Goal: Task Accomplishment & Management: Use online tool/utility

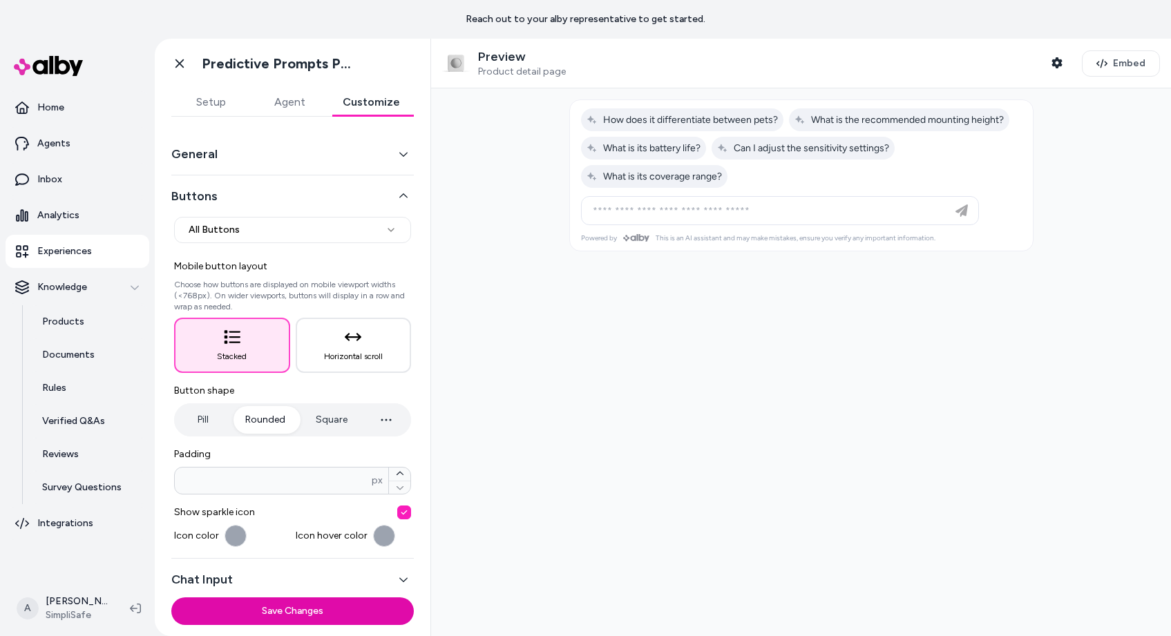
scroll to position [51, 0]
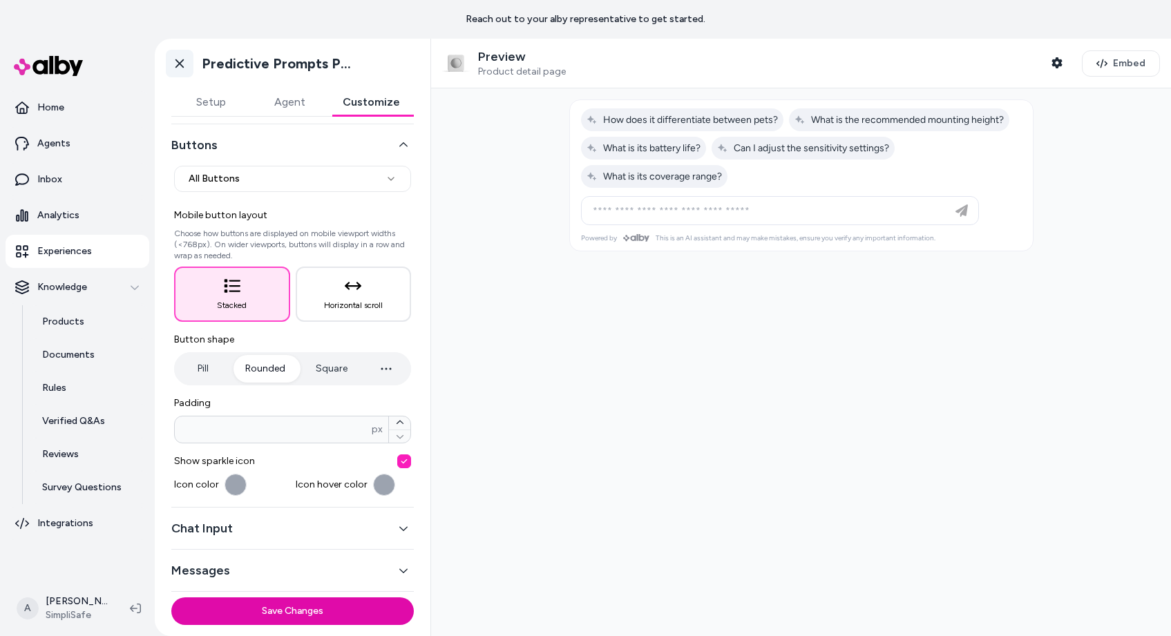
click at [175, 67] on icon at bounding box center [180, 64] width 14 height 14
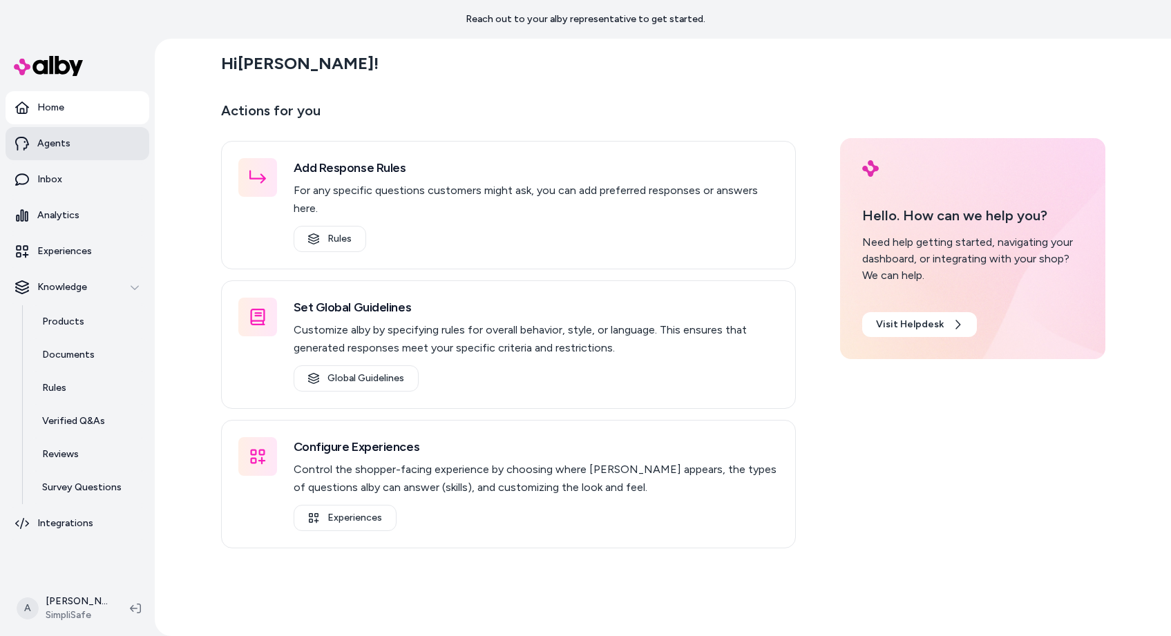
click at [60, 147] on p "Agents" at bounding box center [53, 144] width 33 height 14
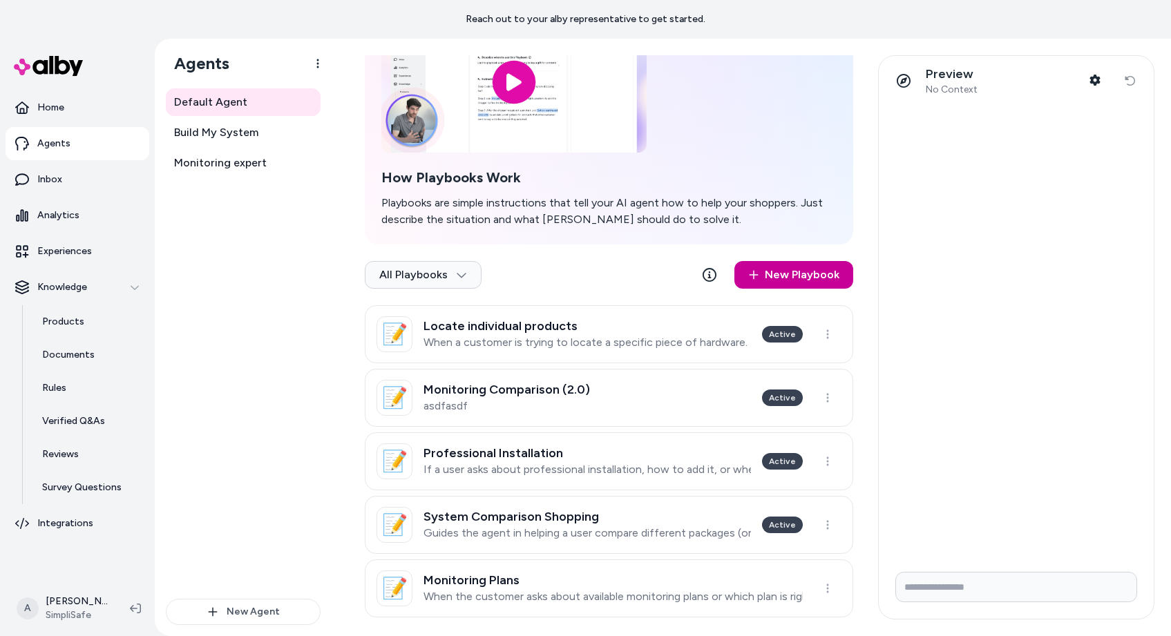
scroll to position [125, 0]
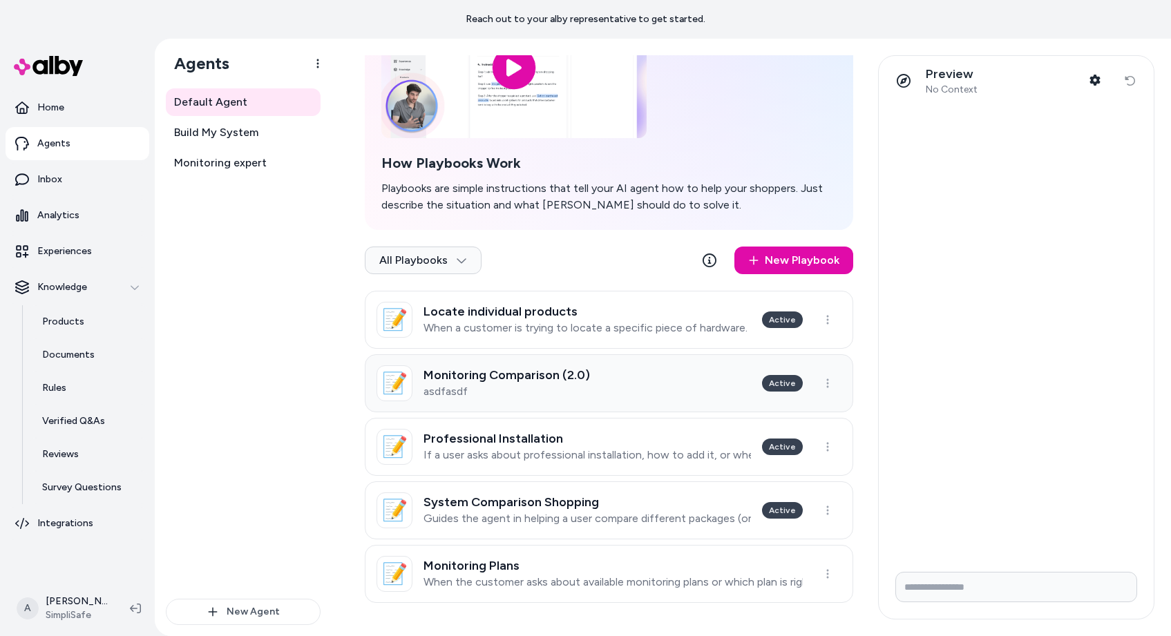
click at [697, 386] on link "📝 Monitoring Comparison (2.0) asdfasdf Active" at bounding box center [609, 383] width 488 height 58
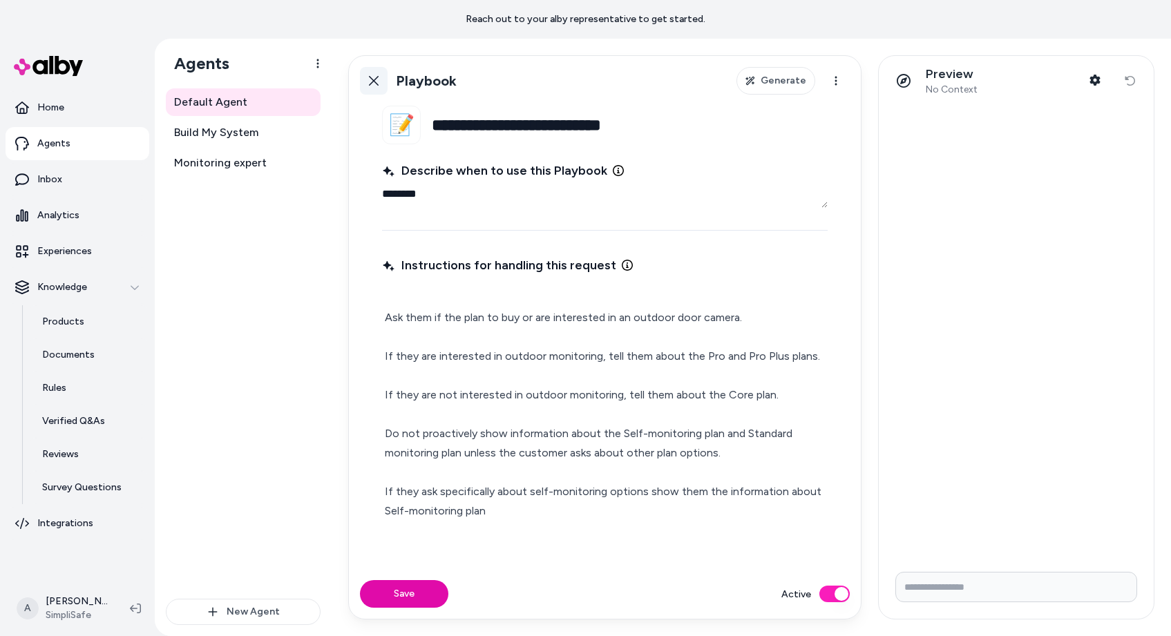
click at [376, 85] on icon at bounding box center [373, 80] width 11 height 11
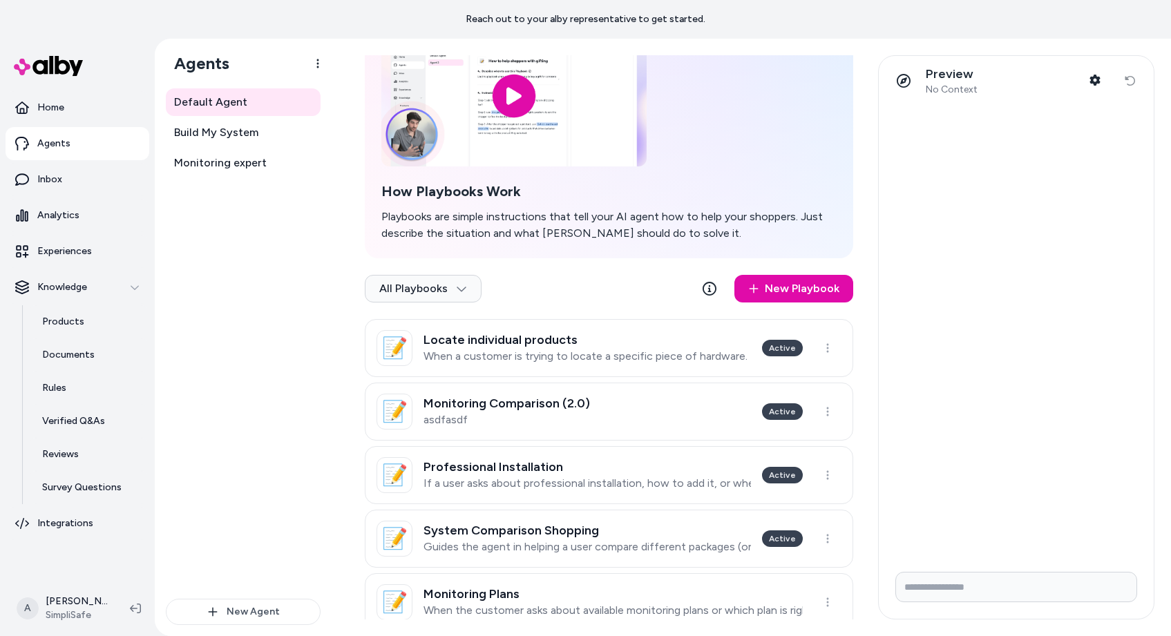
scroll to position [125, 0]
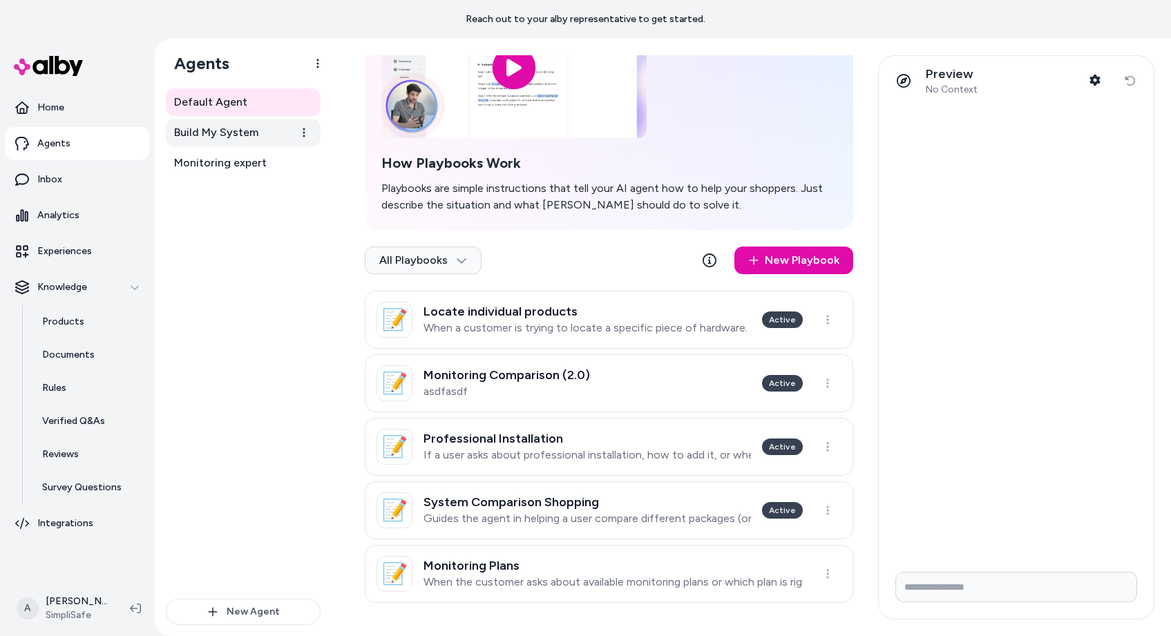
click at [247, 141] on link "Build My System" at bounding box center [243, 133] width 155 height 28
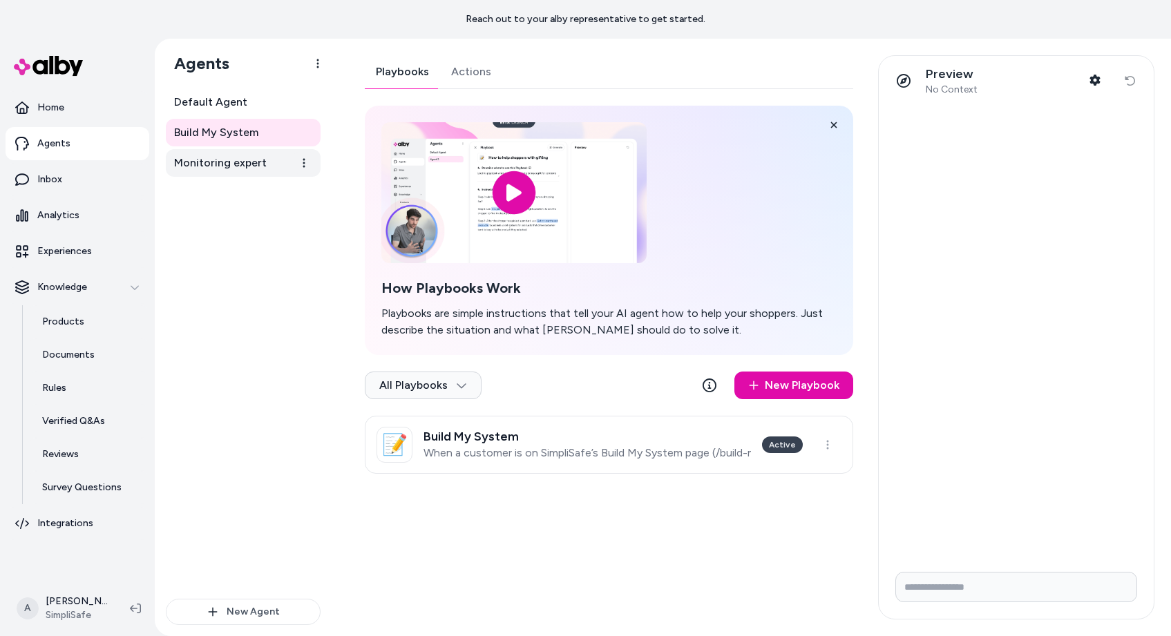
click at [223, 167] on span "Monitoring expert" at bounding box center [220, 163] width 93 height 17
click at [464, 444] on div "Monitoring Plans When the customer asks about available monitoring plans or whi…" at bounding box center [586, 445] width 327 height 30
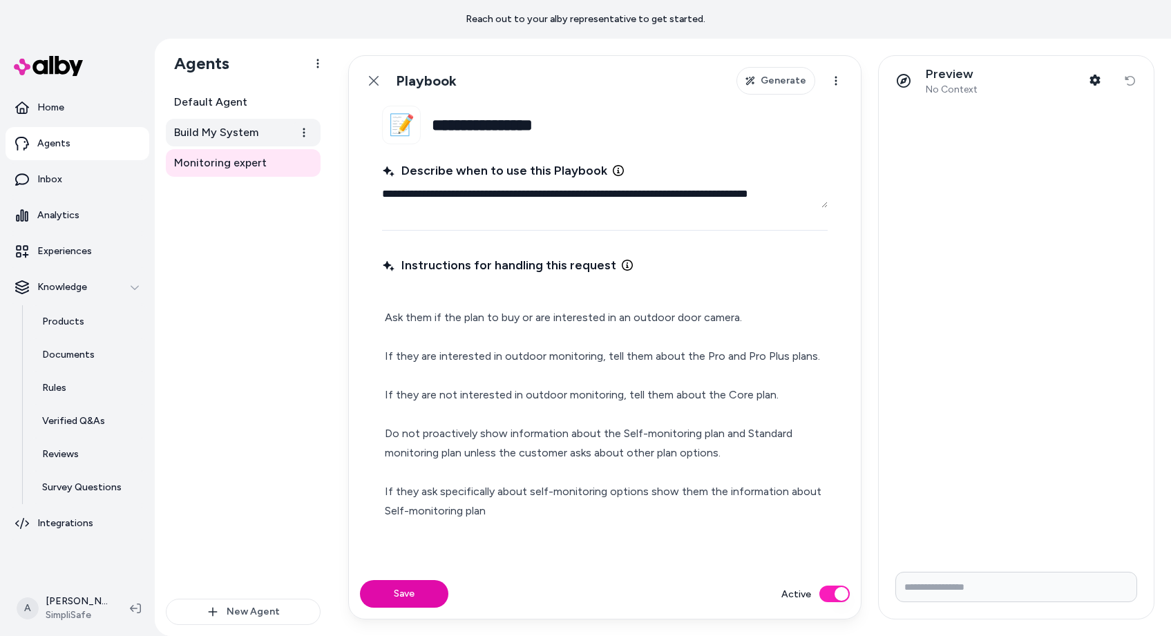
click at [239, 142] on link "Build My System" at bounding box center [243, 133] width 155 height 28
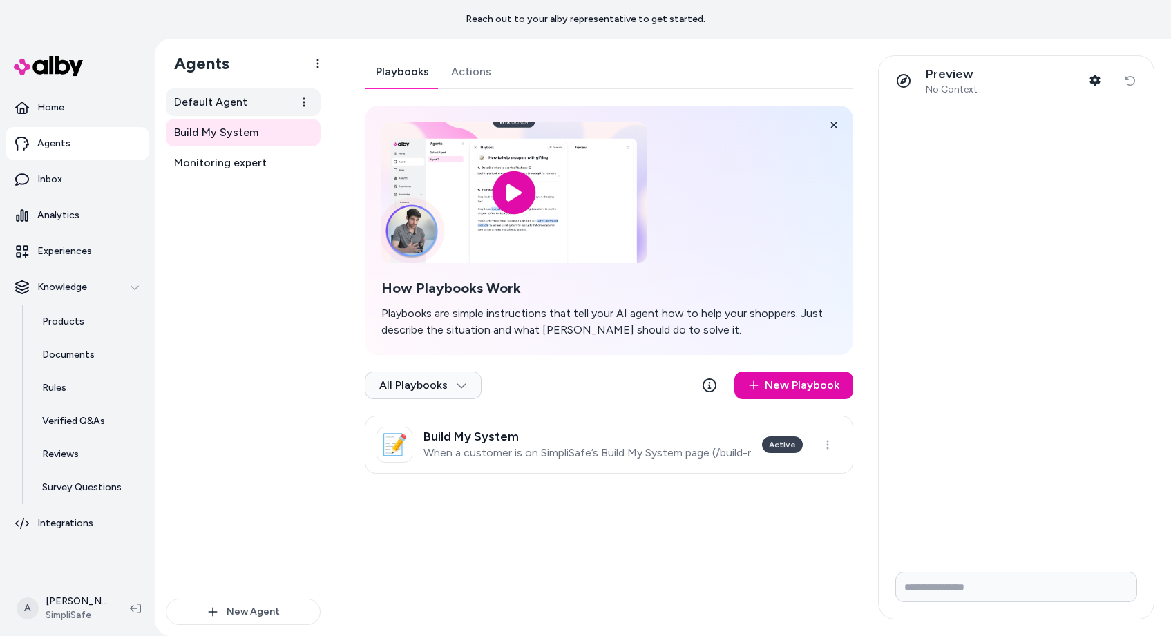
click at [200, 106] on span "Default Agent" at bounding box center [210, 102] width 73 height 17
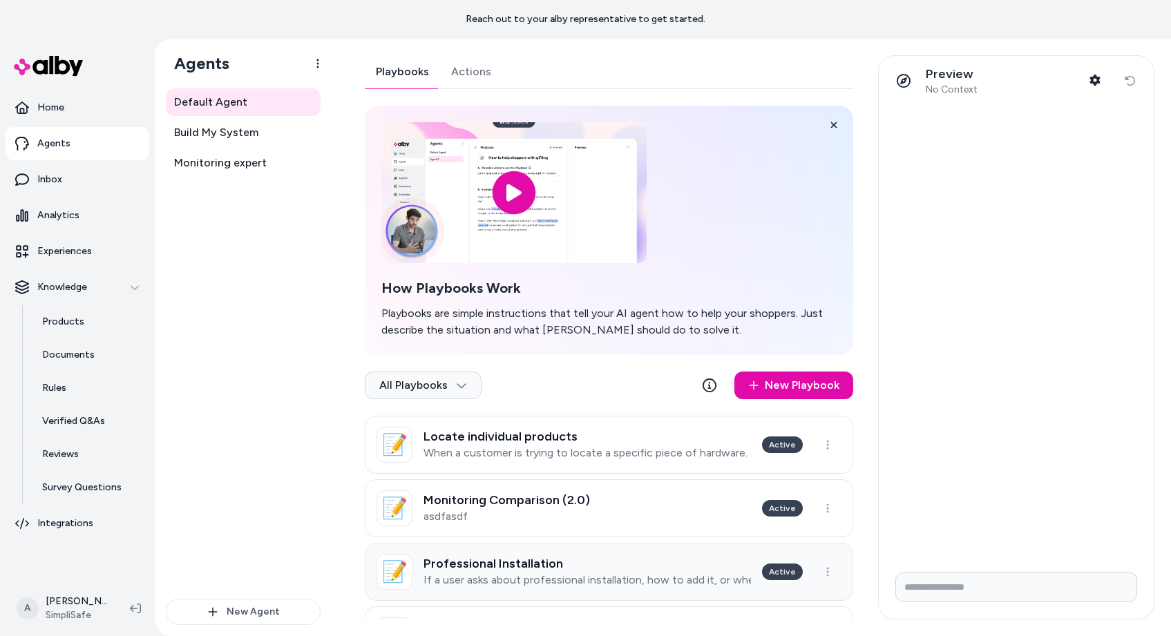
click at [504, 577] on p "If a user asks about professional installation, how to add it, or whether it's …" at bounding box center [586, 580] width 327 height 14
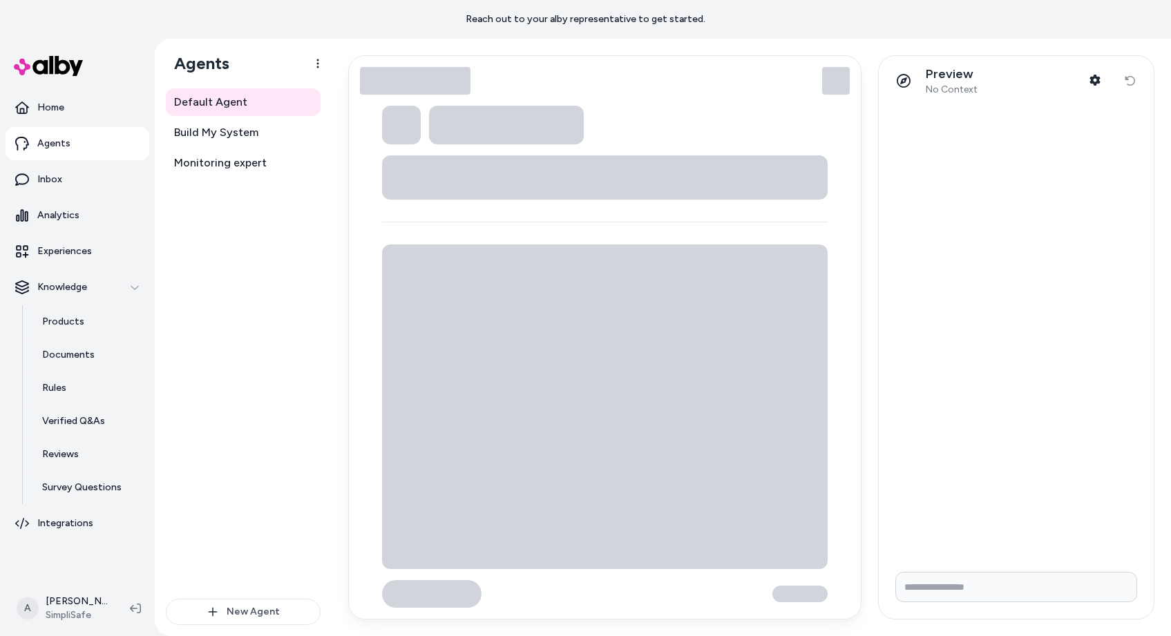
type textarea "*"
